Goal: Task Accomplishment & Management: Manage account settings

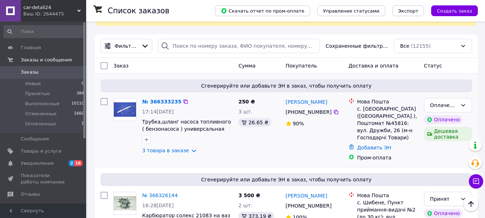
scroll to position [72, 0]
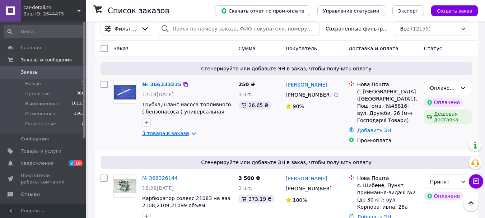
click at [160, 132] on link "3 товара в заказе" at bounding box center [165, 133] width 47 height 6
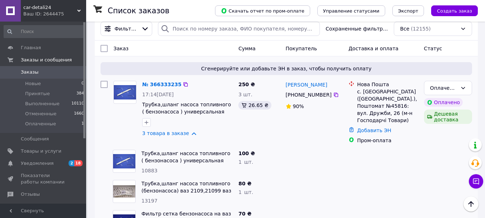
scroll to position [108, 0]
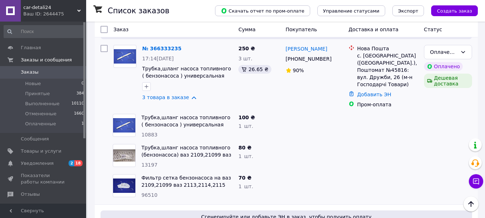
click at [214, 174] on span "Фильтр сетка бензонасоса на ваз 2109,21099 ваз 2113,2114,2115 ваз 2110, 2111, 2…" at bounding box center [186, 181] width 91 height 14
click at [203, 175] on link "Фильтр сетка бензонасоса на ваз 2109,21099 ваз 2113,2114,2115 ваз 2110, 2111, 2…" at bounding box center [185, 185] width 89 height 20
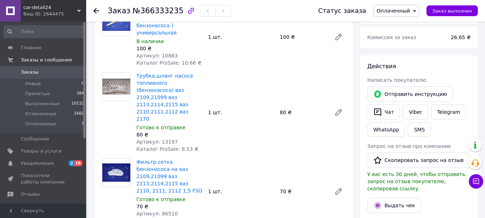
scroll to position [144, 0]
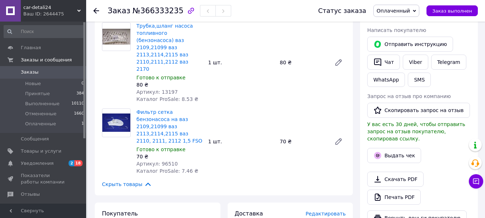
click at [97, 11] on icon at bounding box center [96, 11] width 6 height 6
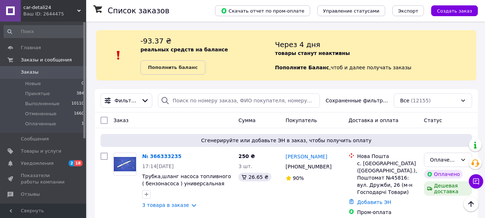
scroll to position [108, 0]
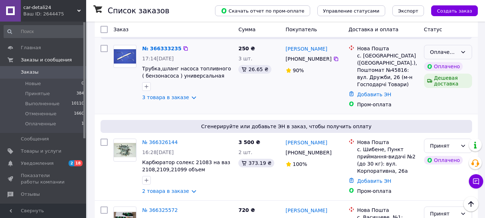
click at [463, 50] on icon at bounding box center [463, 52] width 6 height 6
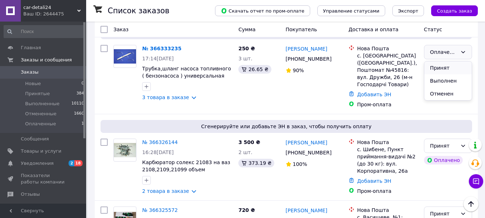
click at [455, 66] on li "Принят" at bounding box center [447, 67] width 47 height 13
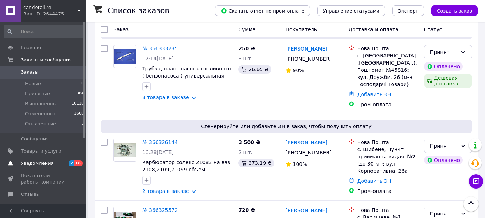
click at [34, 161] on span "Уведомления" at bounding box center [37, 163] width 33 height 6
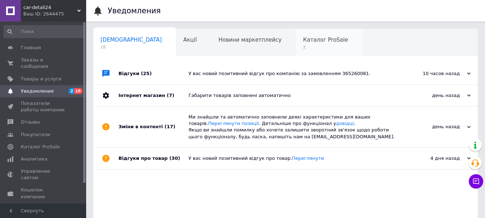
click at [303, 43] on span "Каталог ProSale" at bounding box center [325, 40] width 45 height 6
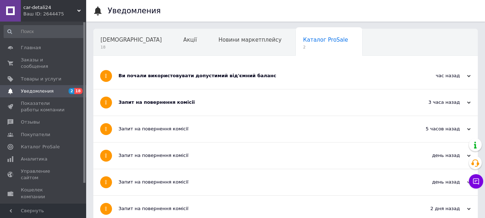
click at [202, 110] on div "Запит на повернення комісії" at bounding box center [258, 102] width 280 height 26
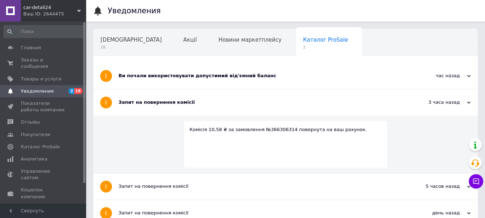
click at [276, 126] on div "Комісія 10,58 ₴ за замовлення №366306314 повернута на ваш рахунок." at bounding box center [285, 129] width 192 height 6
copy div "366306314"
click at [62, 60] on span "Заказы и сообщения" at bounding box center [44, 63] width 46 height 13
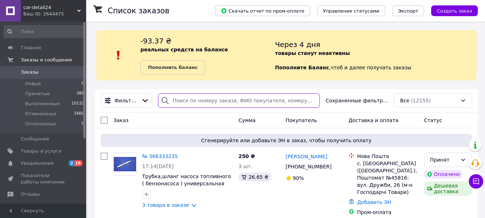
paste input "366306314"
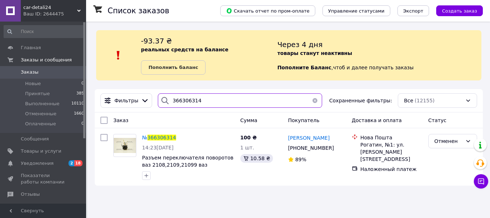
type input "366306314"
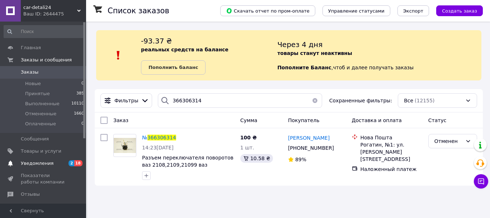
click at [43, 159] on link "Уведомления 2 18" at bounding box center [44, 163] width 88 height 12
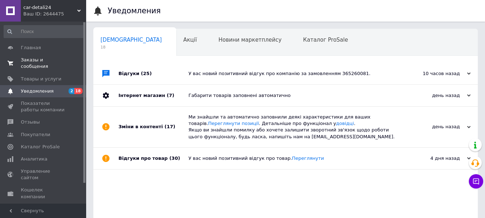
click at [40, 63] on span "Заказы и сообщения" at bounding box center [44, 63] width 46 height 13
